Goal: Task Accomplishment & Management: Use online tool/utility

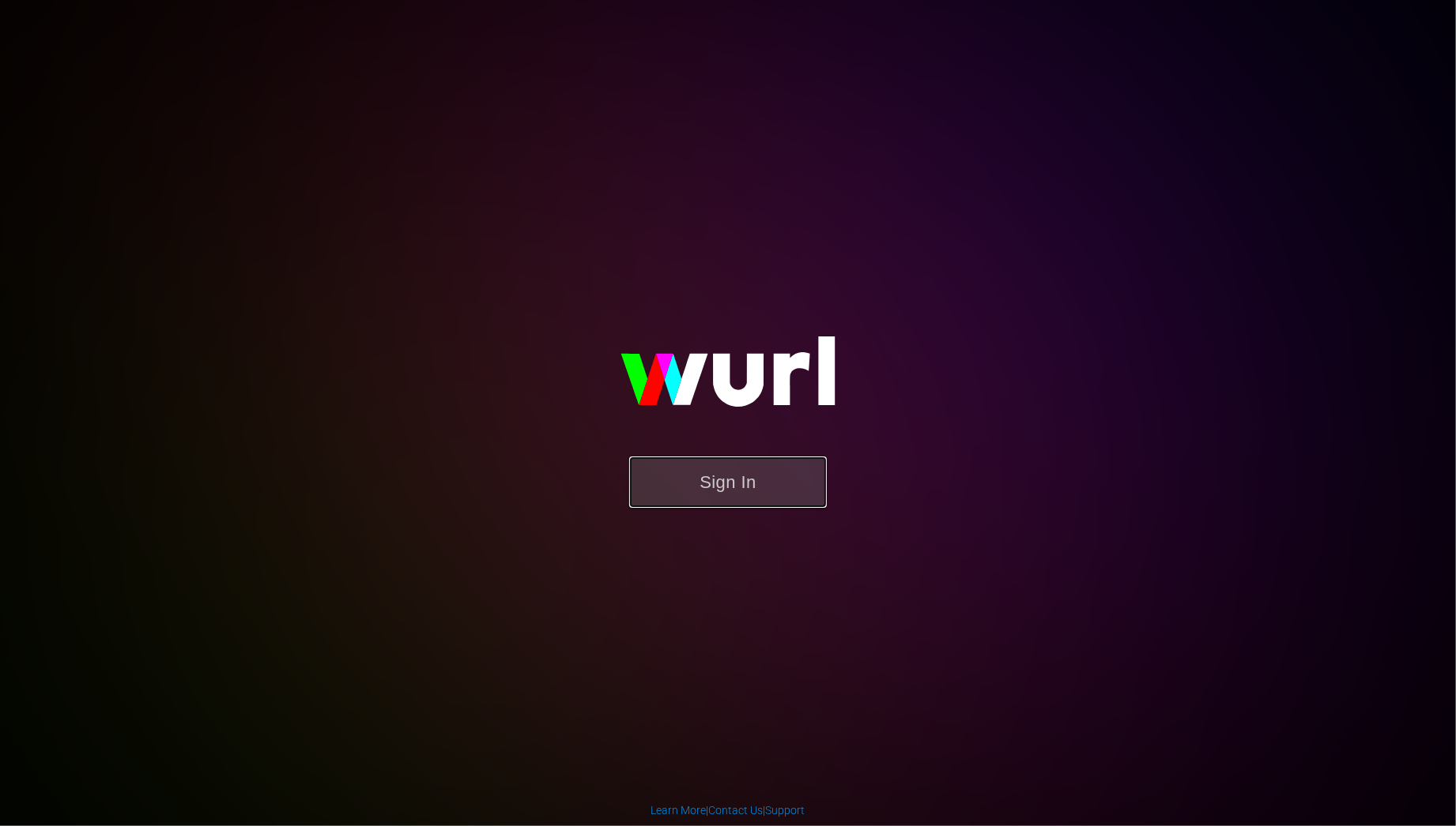
click at [748, 482] on button "Sign In" at bounding box center [727, 482] width 198 height 51
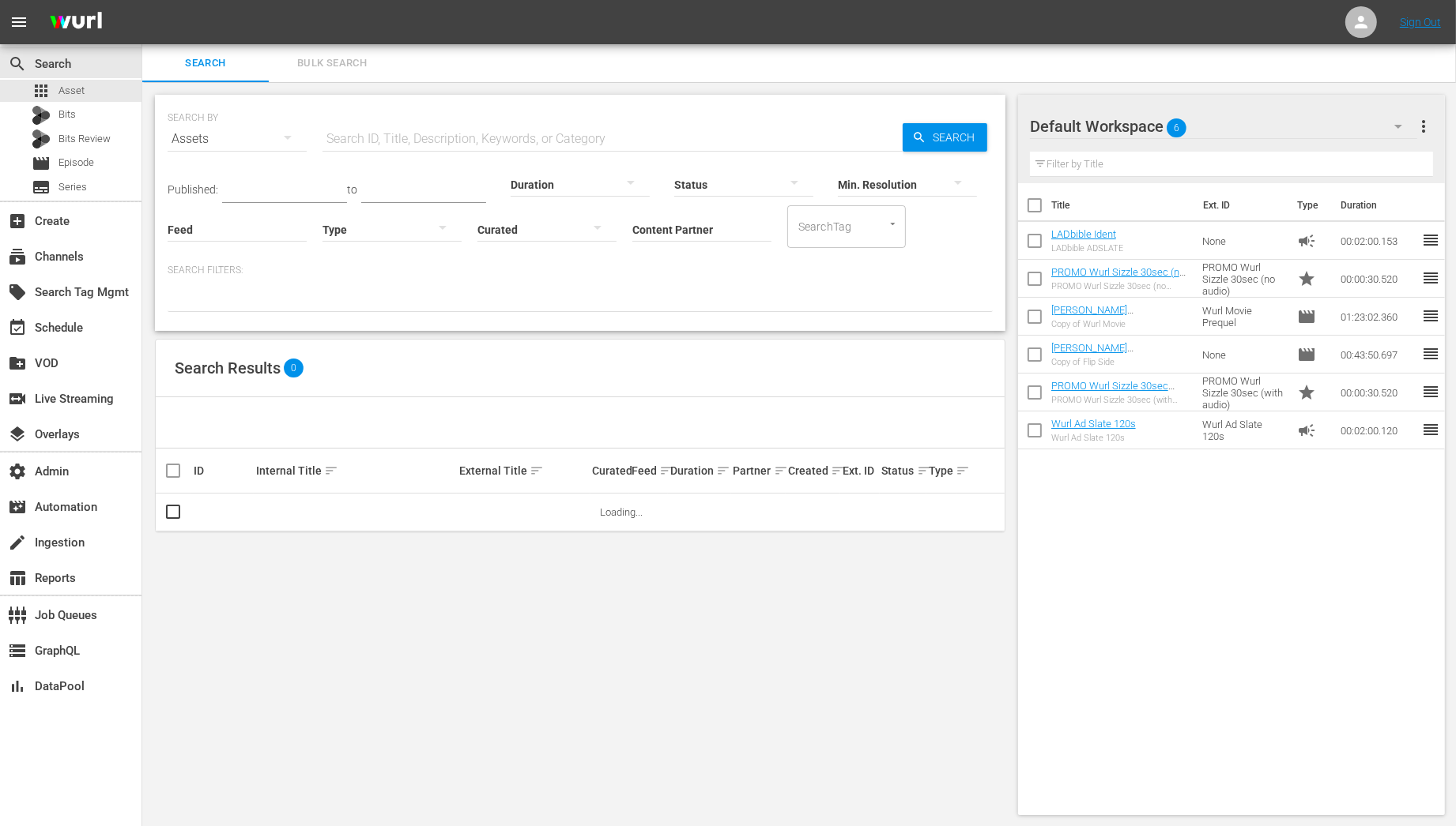
click at [326, 71] on span "Bulk Search" at bounding box center [332, 64] width 108 height 19
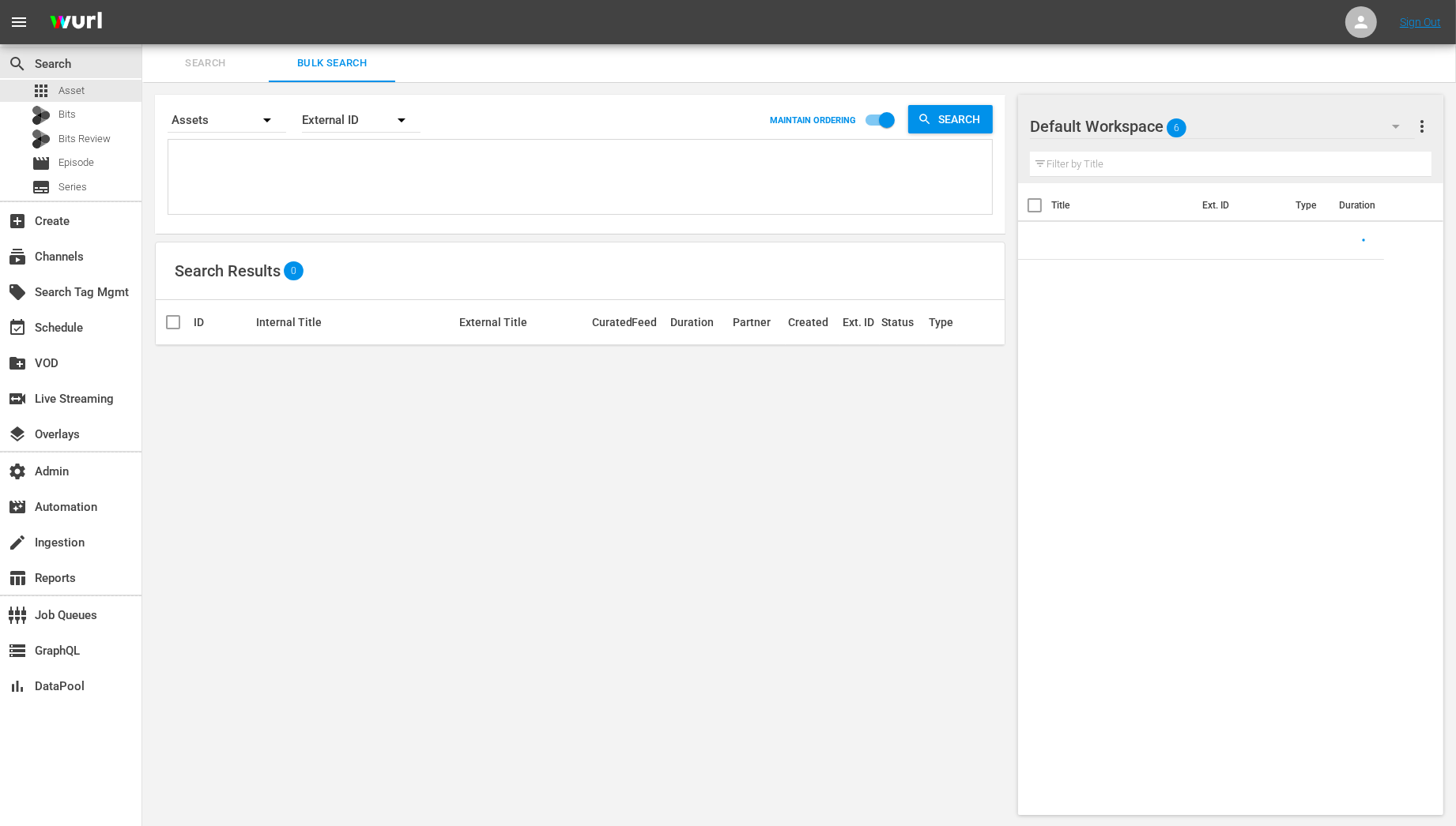
click at [333, 155] on textarea at bounding box center [582, 179] width 819 height 71
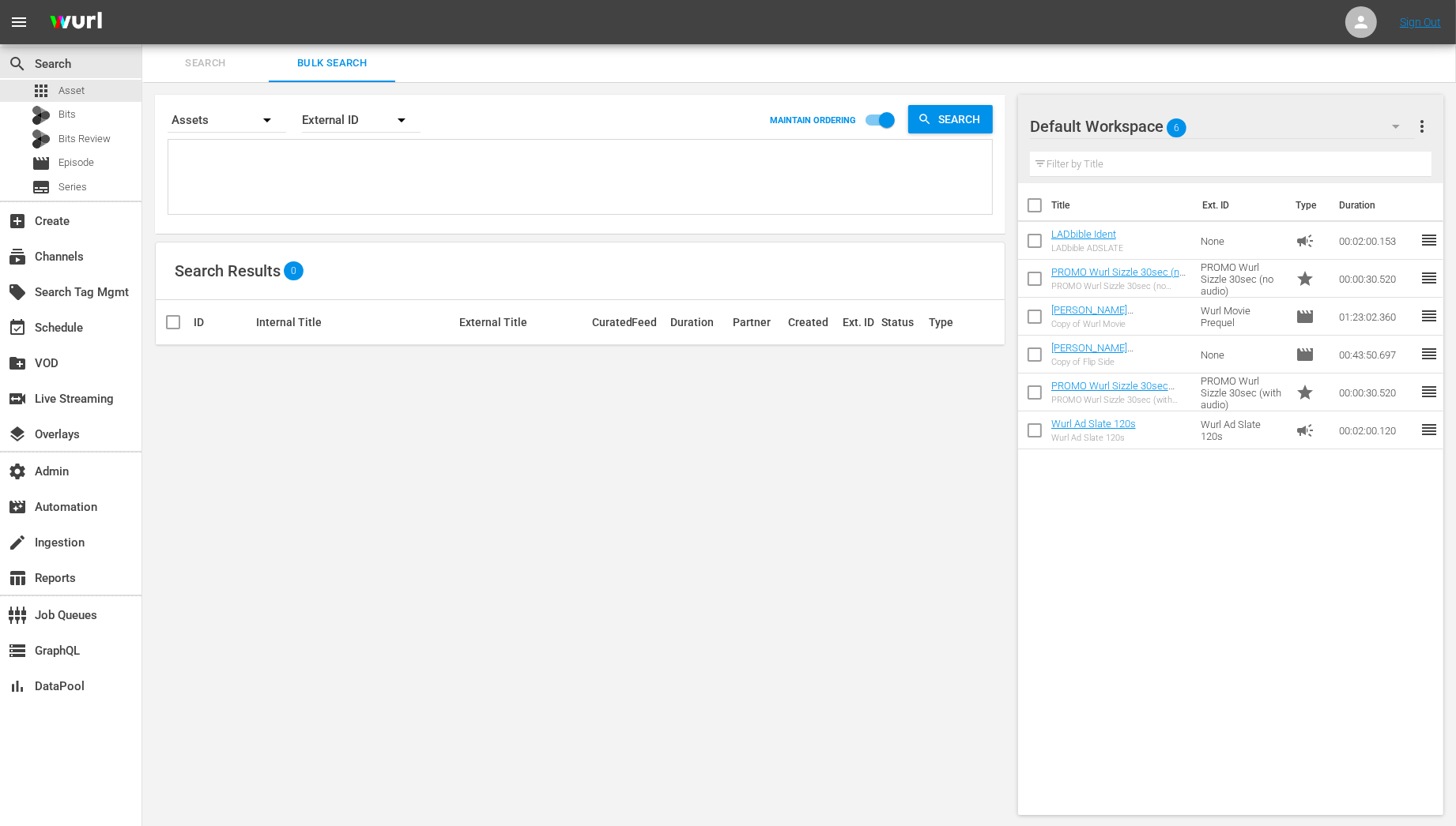
paste textarea "OR_MW0122 OR_MW0120"
type textarea "OR_MW0122 OR_MW0120"
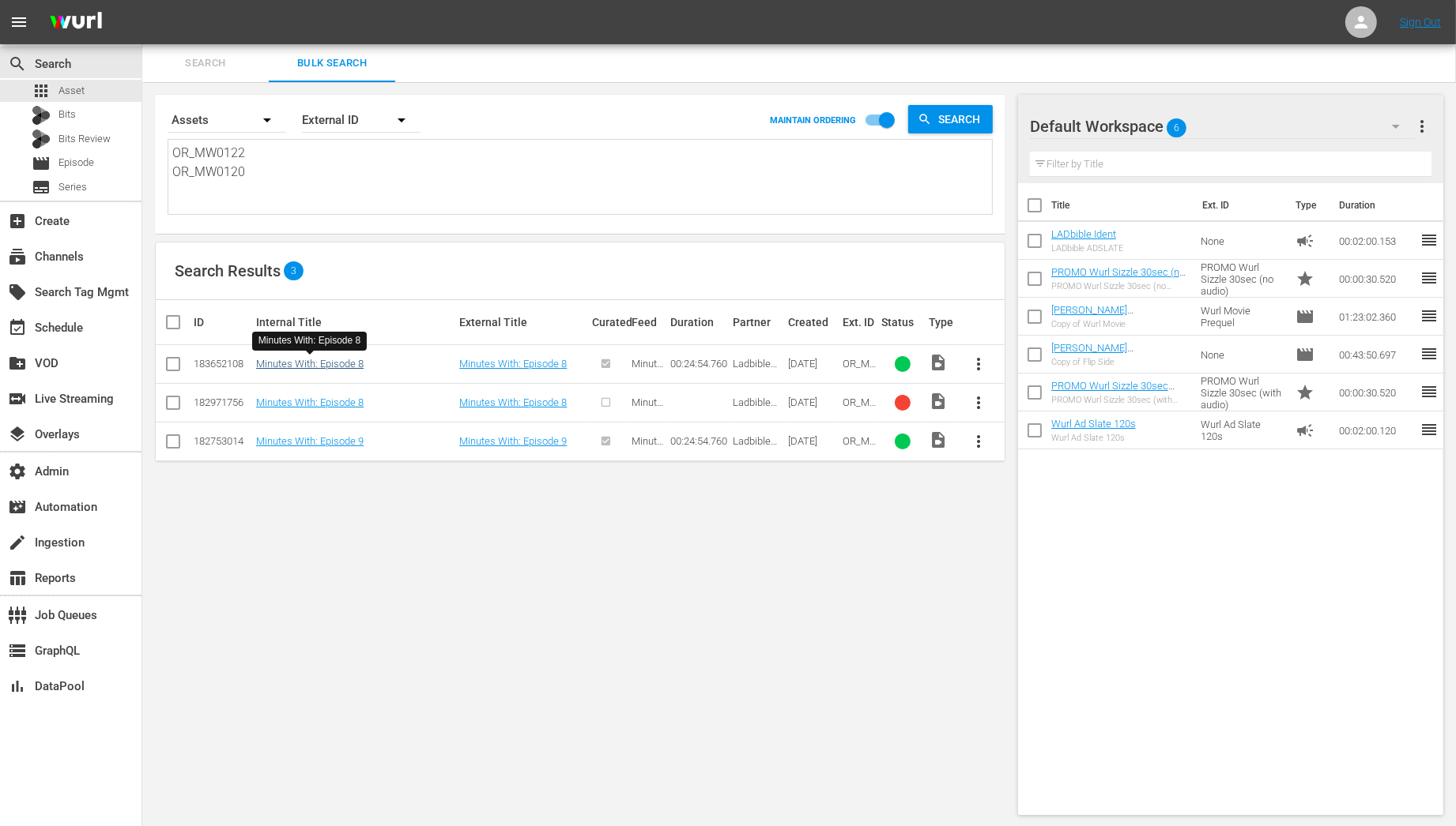
type textarea "OR_MW0122 OR_MW0120"
click at [339, 363] on link "Minutes With: Episode 8" at bounding box center [310, 364] width 108 height 12
click at [340, 437] on link "Minutes With: Episode 9" at bounding box center [310, 441] width 108 height 12
click at [350, 175] on textarea "OR_MW0122 OR_MW0120" at bounding box center [582, 179] width 819 height 71
paste textarea "12 OR_MW0078"
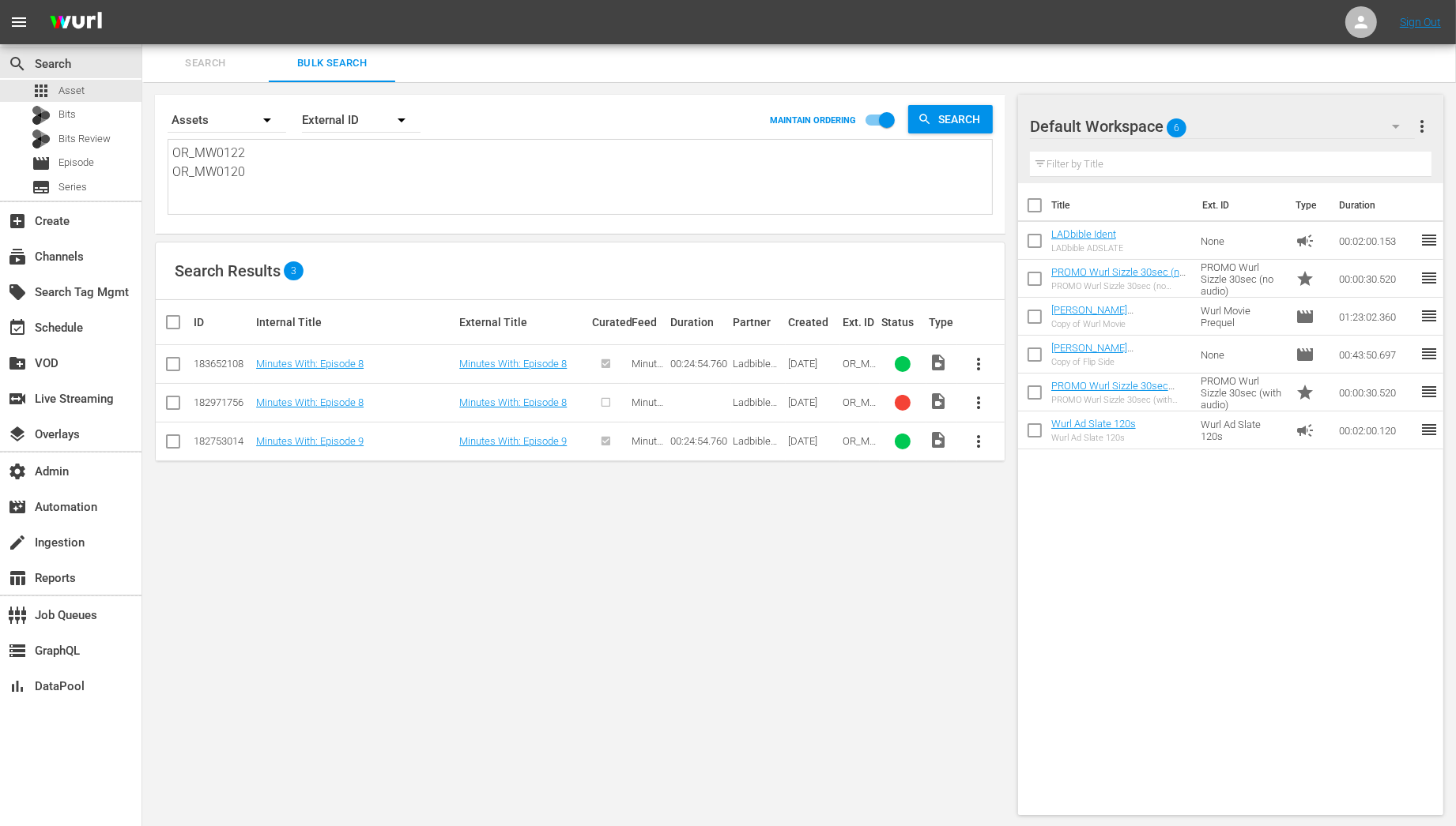
type textarea "OR_MW0112 OR_MW0078"
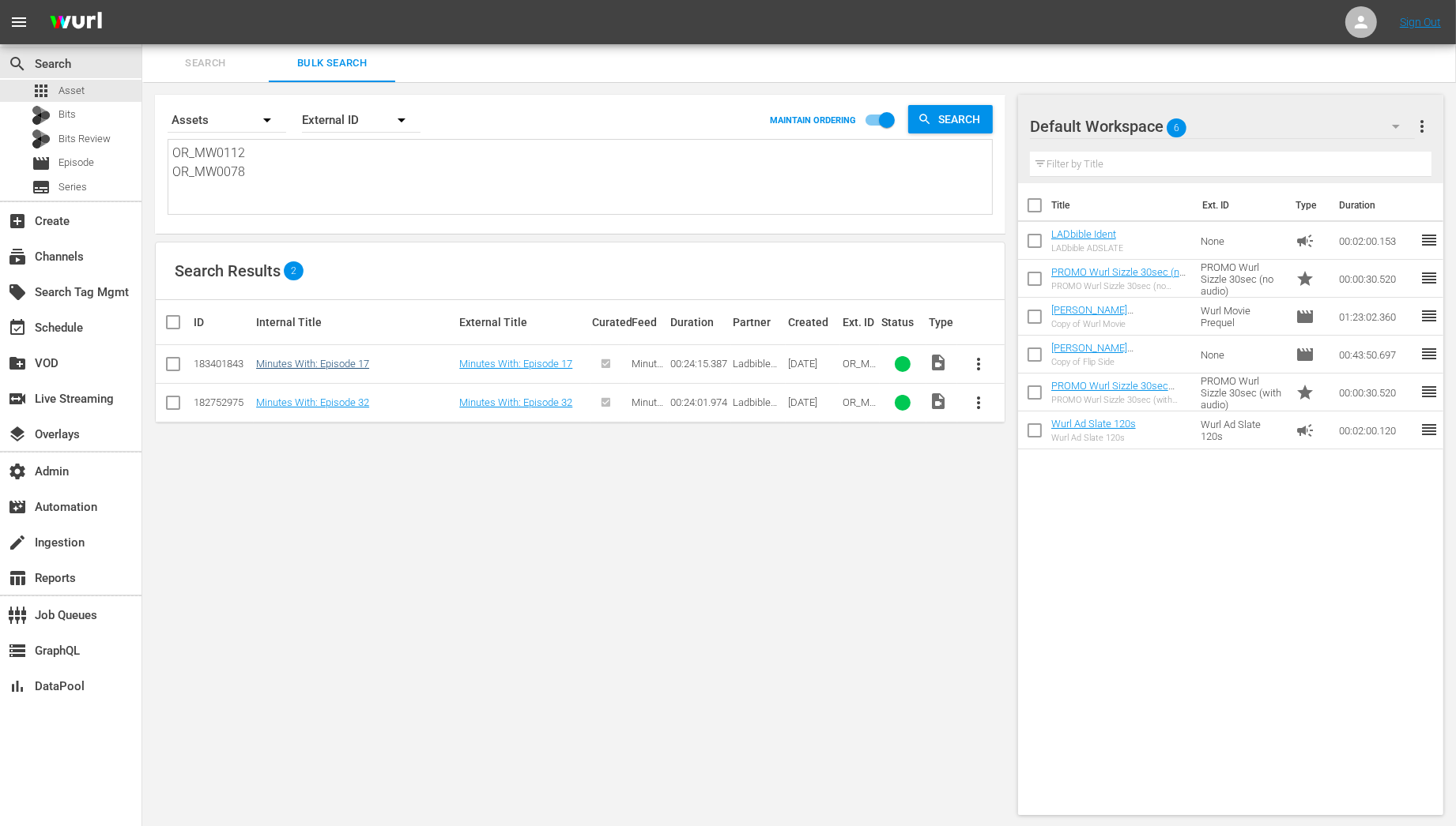
type textarea "OR_MW0112 OR_MW0078"
click at [351, 363] on link "Minutes With: Episode 17" at bounding box center [313, 364] width 113 height 12
click at [351, 399] on link "Minutes With: Episode 32" at bounding box center [313, 402] width 113 height 12
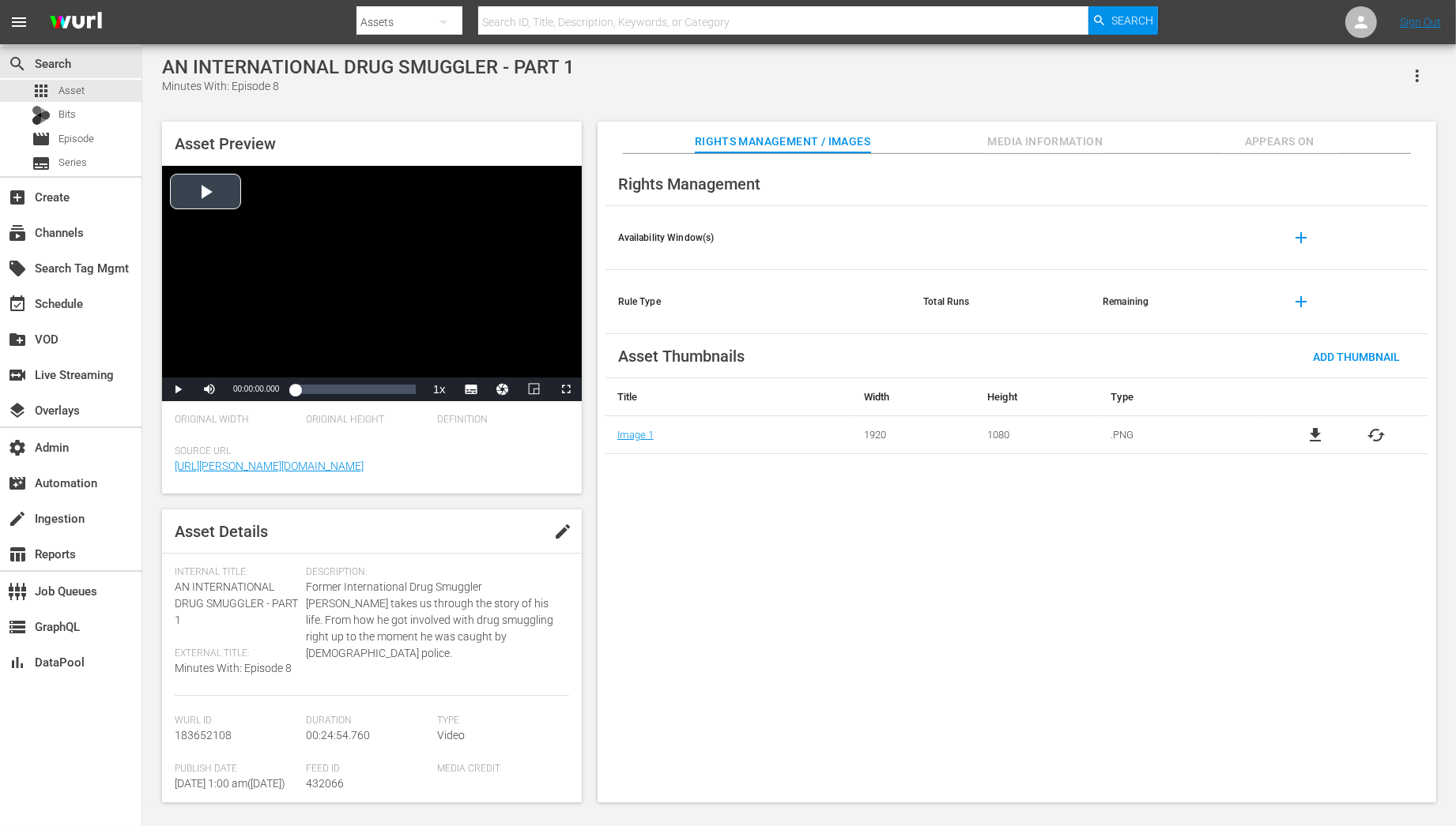
click at [220, 185] on div "Video Player" at bounding box center [371, 272] width 420 height 212
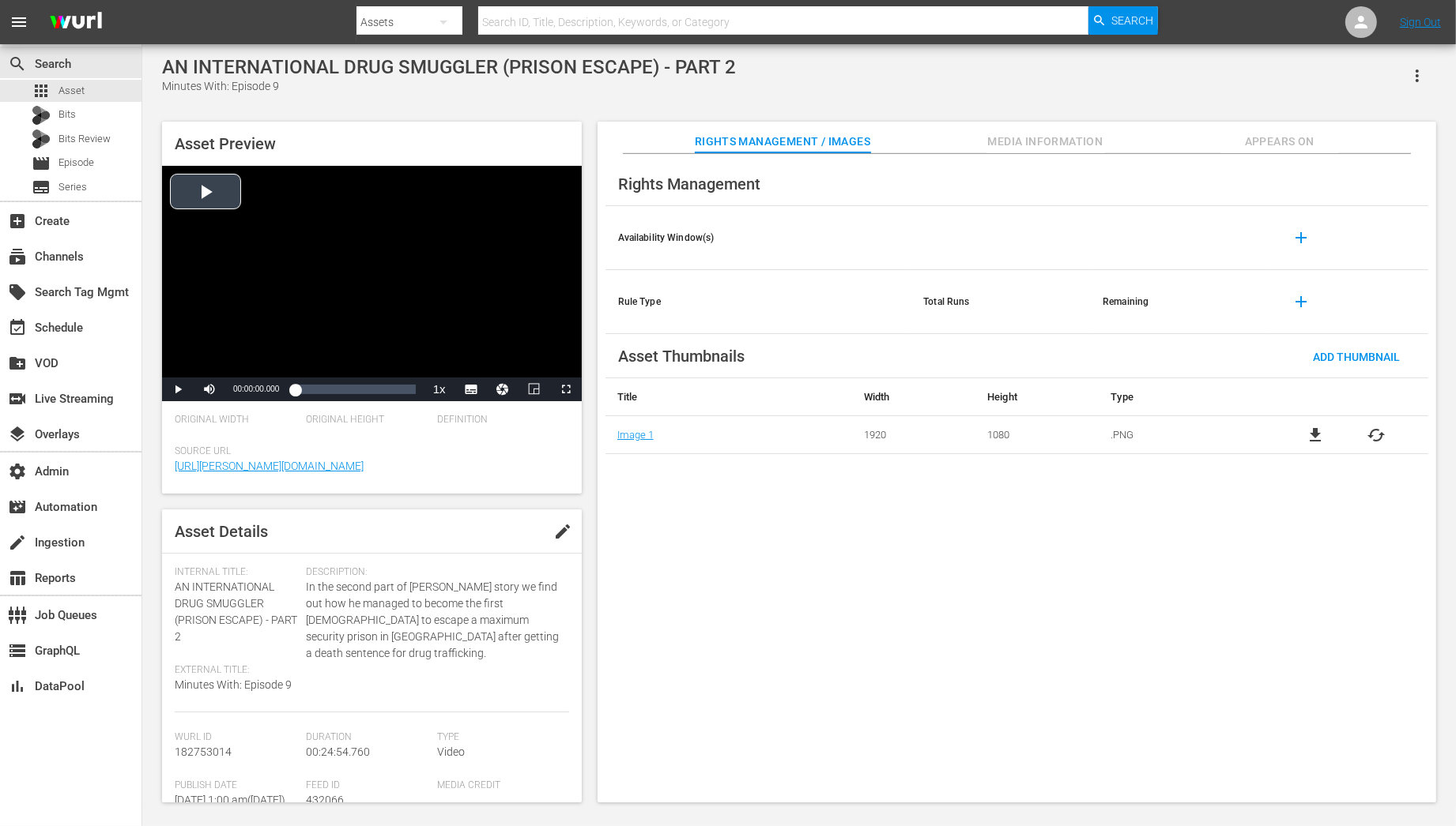
click at [216, 186] on div "Video Player" at bounding box center [371, 272] width 420 height 212
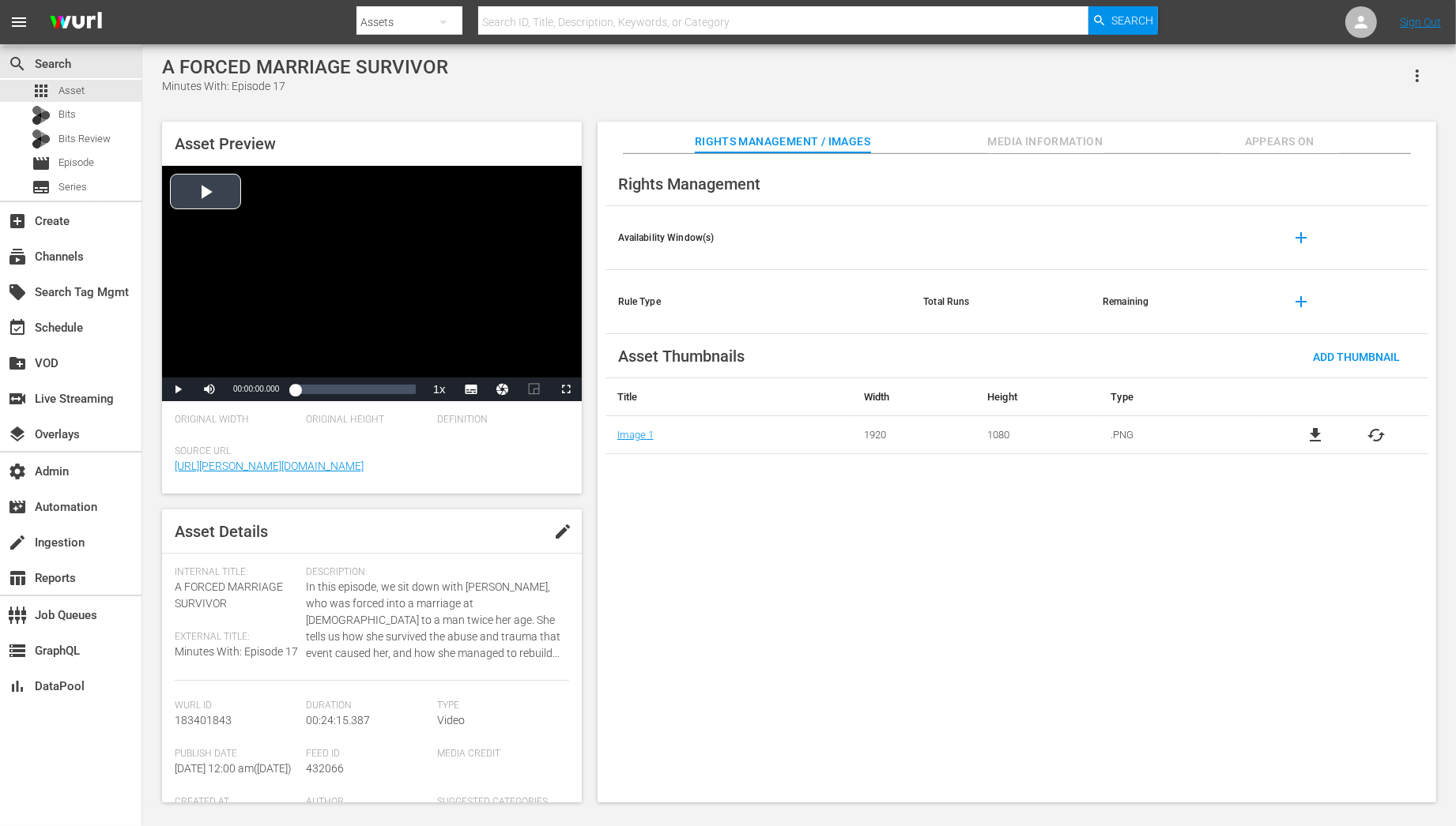
click at [238, 180] on div "Video Player" at bounding box center [371, 272] width 420 height 212
click at [226, 196] on div "Video Player" at bounding box center [371, 272] width 420 height 212
